Goal: Task Accomplishment & Management: Manage account settings

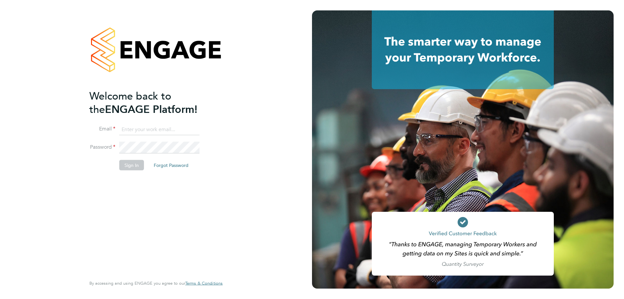
type input "alan.fairley@hmsworks.co.uk"
click at [132, 168] on button "Sign In" at bounding box center [131, 165] width 25 height 10
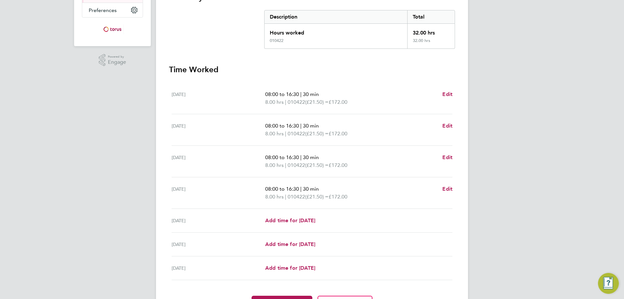
scroll to position [162, 0]
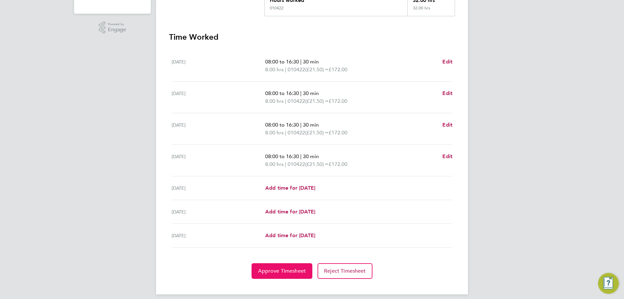
click at [285, 267] on button "Approve Timesheet" at bounding box center [281, 271] width 61 height 16
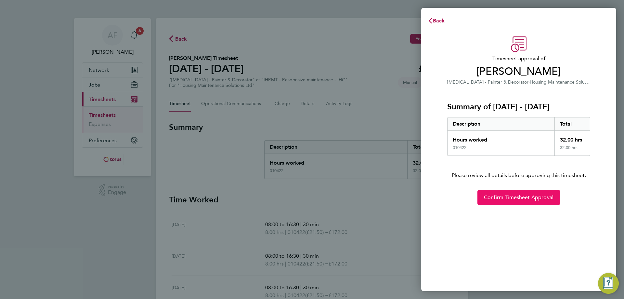
click at [504, 201] on button "Confirm Timesheet Approval" at bounding box center [518, 197] width 83 height 16
